Goal: Task Accomplishment & Management: Use online tool/utility

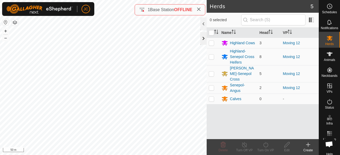
click at [203, 39] on div at bounding box center [203, 38] width 6 height 13
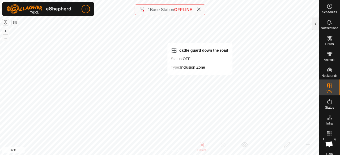
checkbox input "true"
checkbox input "false"
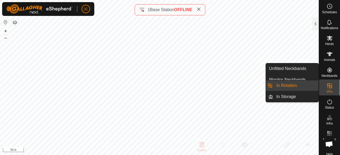
click at [313, 86] on link "In Rotation" at bounding box center [295, 86] width 45 height 11
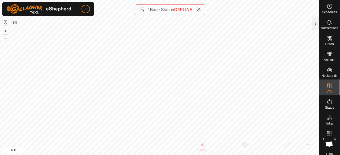
checkbox input "false"
checkbox input "true"
click at [315, 25] on div at bounding box center [316, 24] width 6 height 13
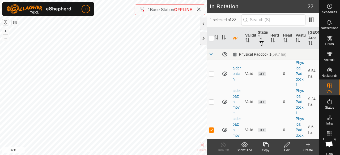
click at [290, 145] on icon at bounding box center [287, 145] width 7 height 6
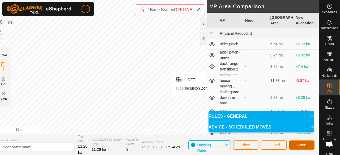
click at [302, 146] on span "Save" at bounding box center [301, 145] width 9 height 4
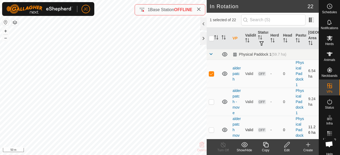
checkbox input "false"
checkbox input "true"
checkbox input "false"
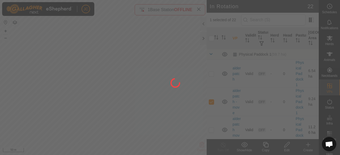
checkbox input "false"
checkbox input "true"
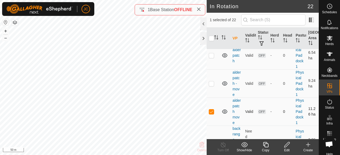
scroll to position [27, 0]
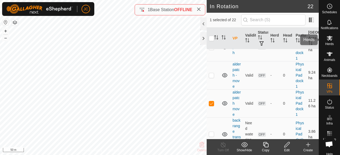
drag, startPoint x: 328, startPoint y: 40, endPoint x: 325, endPoint y: 41, distance: 2.9
click at [328, 40] on icon at bounding box center [330, 38] width 6 height 6
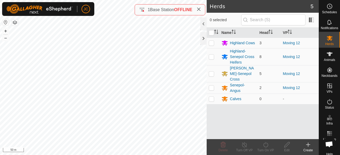
click at [211, 33] on input "checkbox" at bounding box center [211, 32] width 5 height 5
checkbox input "true"
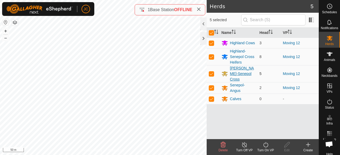
checkbox input "true"
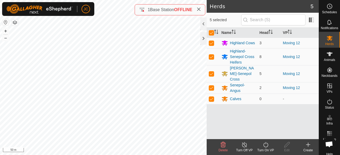
click at [263, 145] on icon at bounding box center [266, 145] width 7 height 6
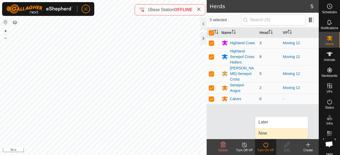
click at [269, 131] on link "Now" at bounding box center [281, 133] width 53 height 11
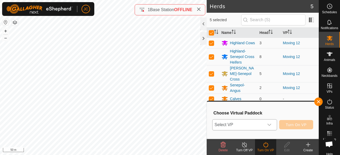
click at [261, 126] on span "Select VP" at bounding box center [239, 125] width 52 height 11
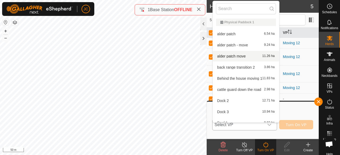
click at [238, 54] on li "alder patch move 11.26 ha" at bounding box center [246, 56] width 66 height 11
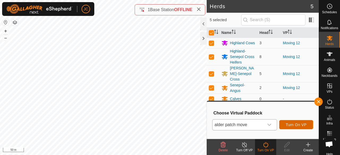
click at [285, 126] on button "Turn On VP" at bounding box center [296, 124] width 34 height 9
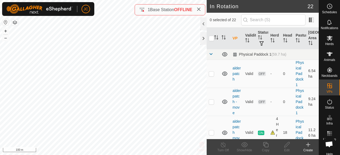
checkbox input "true"
click at [222, 146] on icon at bounding box center [223, 145] width 7 height 6
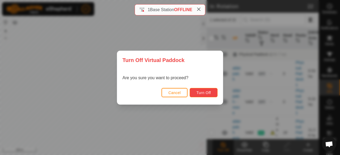
click at [206, 96] on button "Turn Off" at bounding box center [204, 92] width 28 height 9
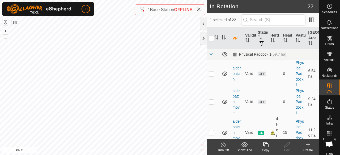
checkbox input "true"
checkbox input "false"
checkbox input "true"
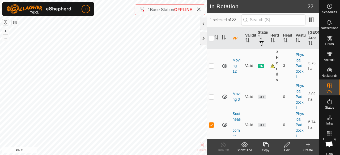
scroll to position [319, 0]
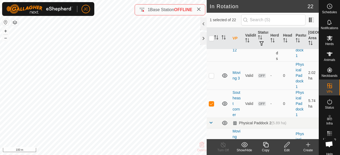
click at [211, 62] on td at bounding box center [213, 45] width 13 height 34
checkbox input "true"
click at [224, 149] on div "Turn Off" at bounding box center [223, 150] width 21 height 5
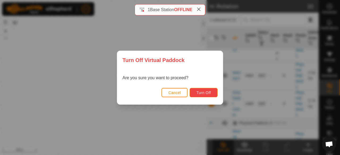
click at [207, 92] on span "Turn Off" at bounding box center [203, 93] width 15 height 4
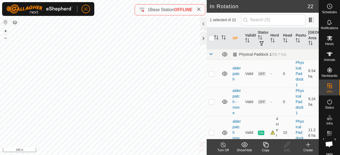
checkbox input "false"
click at [330, 43] on span "Herds" at bounding box center [329, 44] width 9 height 3
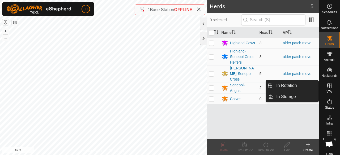
click at [328, 88] on icon at bounding box center [329, 86] width 5 height 5
click at [305, 90] on link "In Rotation" at bounding box center [295, 86] width 45 height 11
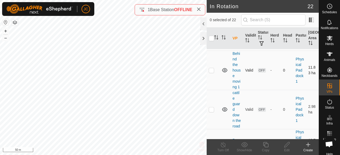
scroll to position [53, 0]
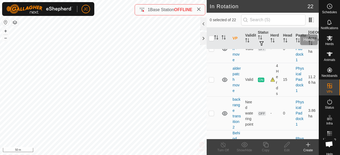
click at [330, 43] on span "Herds" at bounding box center [329, 44] width 9 height 3
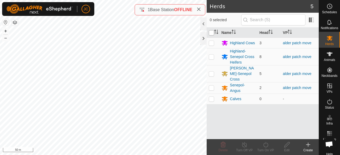
click at [211, 34] on input "checkbox" at bounding box center [211, 32] width 5 height 5
checkbox input "true"
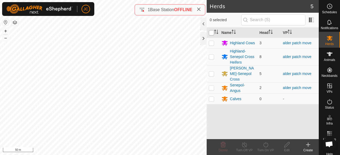
checkbox input "true"
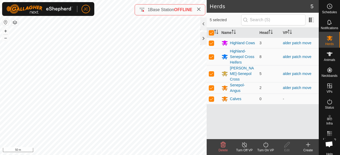
click at [265, 146] on icon at bounding box center [266, 145] width 7 height 6
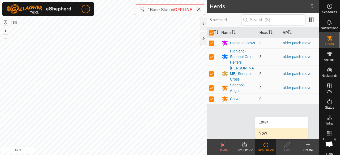
click at [267, 133] on link "Now" at bounding box center [281, 133] width 53 height 11
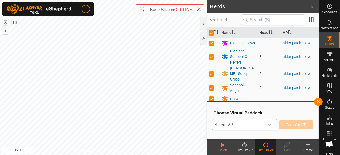
click at [267, 123] on div "dropdown trigger" at bounding box center [269, 125] width 11 height 11
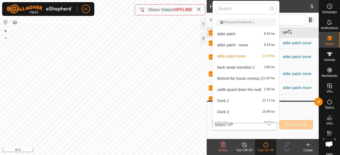
scroll to position [6, 0]
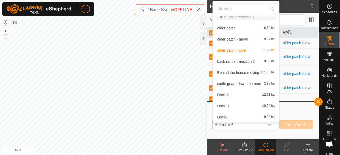
click at [241, 52] on li "alder patch move 11.26 ha" at bounding box center [246, 50] width 66 height 11
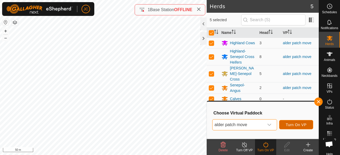
click at [295, 127] on span "Turn On VP" at bounding box center [296, 125] width 21 height 4
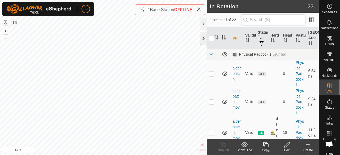
click at [202, 37] on div at bounding box center [203, 38] width 6 height 13
